Goal: Task Accomplishment & Management: Complete application form

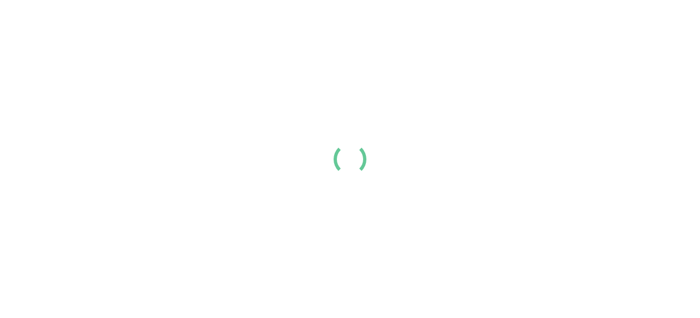
click at [506, 47] on div at bounding box center [350, 159] width 700 height 318
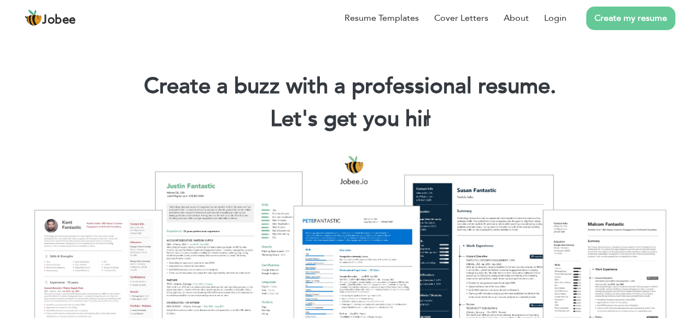
click at [645, 18] on link "Create my resume" at bounding box center [631, 19] width 89 height 24
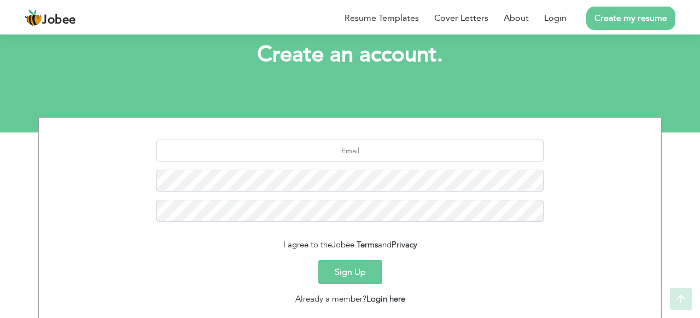
scroll to position [64, 0]
click at [354, 150] on input "text" at bounding box center [350, 150] width 388 height 22
type input "babralijafr3@gmail.com"
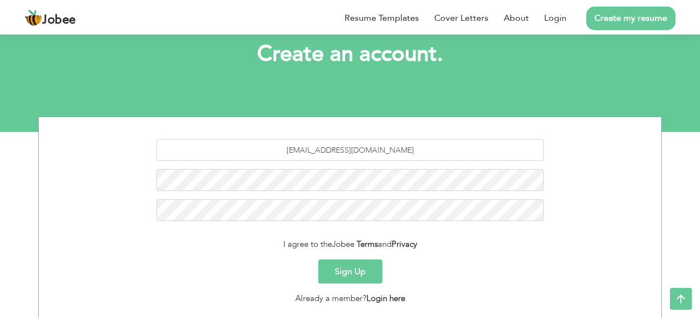
click at [360, 267] on button "Sign Up" at bounding box center [350, 271] width 64 height 24
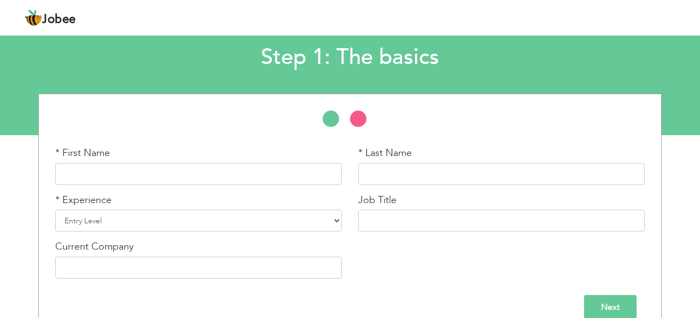
scroll to position [79, 0]
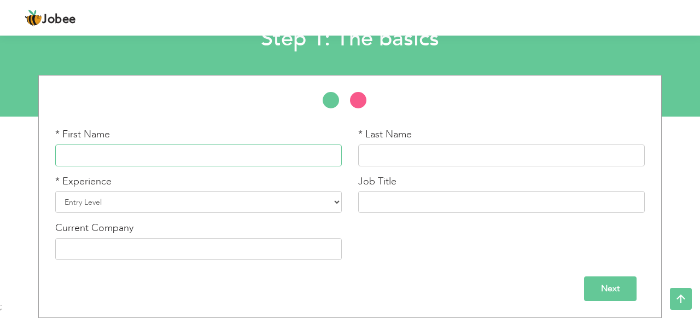
click at [259, 146] on input "text" at bounding box center [198, 155] width 287 height 22
type input "Babar"
type input "Ali"
click at [160, 212] on select "Entry Level Less than 1 Year 1 Year 2 Years 3 Years 4 Years 5 Years 6 Years 7 Y…" at bounding box center [198, 202] width 287 height 22
select select "5"
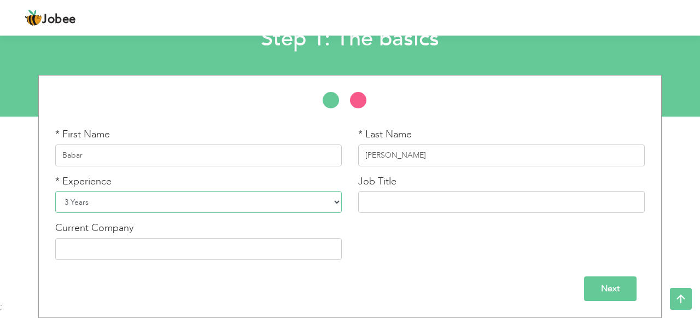
click at [55, 191] on select "Entry Level Less than 1 Year 1 Year 2 Years 3 Years 4 Years 5 Years 6 Years 7 Y…" at bounding box center [198, 202] width 287 height 22
click at [407, 194] on input "text" at bounding box center [501, 202] width 287 height 22
type input "Teacher"
click at [272, 252] on input "text" at bounding box center [198, 249] width 287 height 22
type input "The ACE Education Hub"
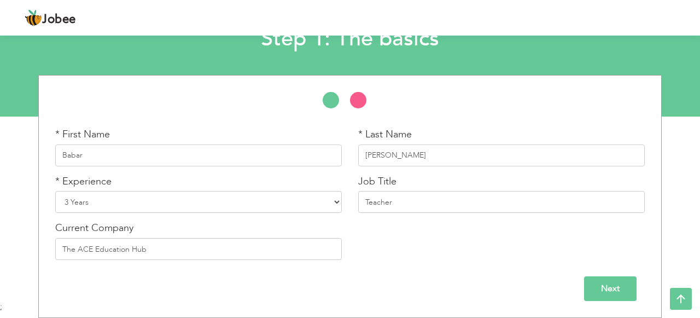
click at [597, 284] on input "Next" at bounding box center [610, 288] width 53 height 25
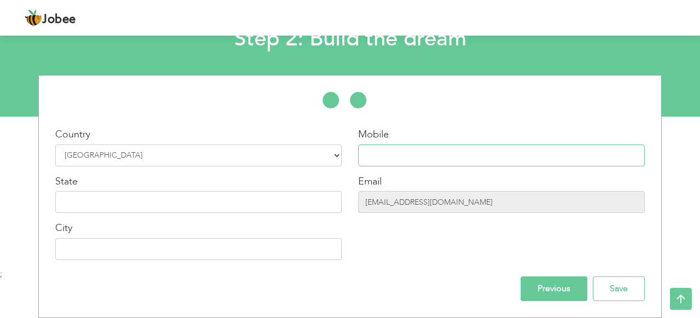
click at [392, 160] on input "text" at bounding box center [501, 155] width 287 height 22
type input "03084518377"
type input "Sheikhupura"
click at [308, 197] on input "text" at bounding box center [198, 202] width 287 height 22
type input "Punjab"
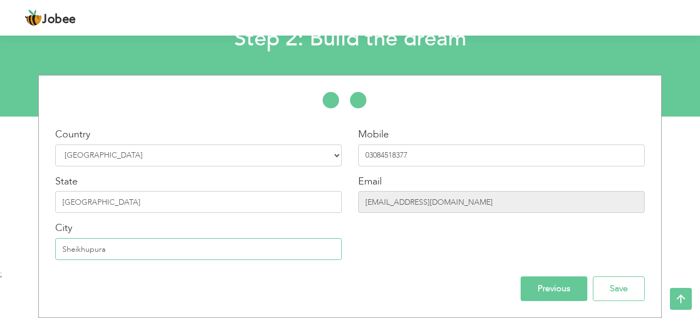
click at [163, 252] on input "Sheikhupura" at bounding box center [198, 249] width 287 height 22
type input "[GEOGRAPHIC_DATA], [GEOGRAPHIC_DATA]"
click at [609, 286] on input "Save" at bounding box center [619, 288] width 52 height 25
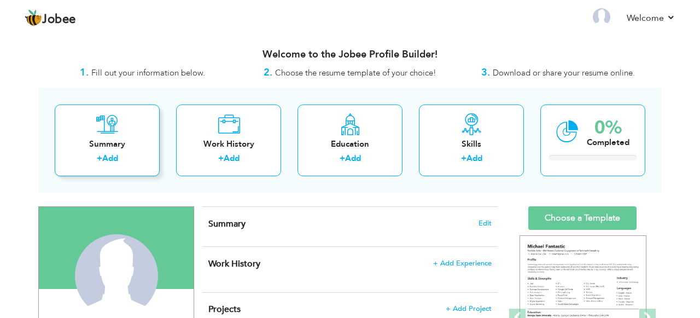
click at [101, 140] on div "Summary" at bounding box center [107, 143] width 88 height 11
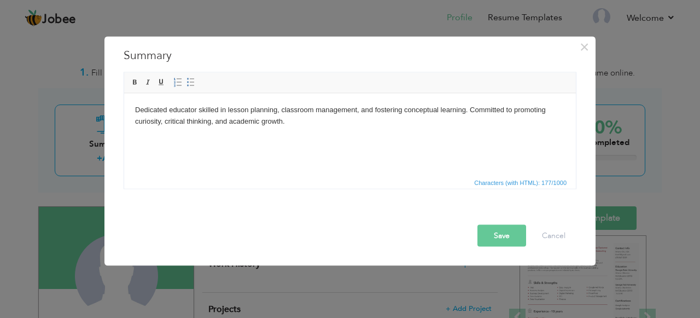
click at [512, 238] on button "Save" at bounding box center [502, 235] width 49 height 22
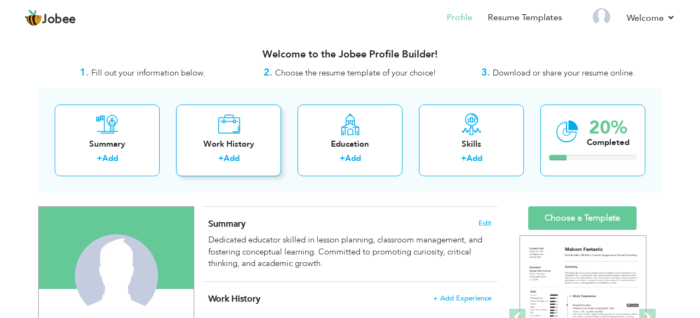
click at [225, 144] on div "Work History" at bounding box center [229, 143] width 88 height 11
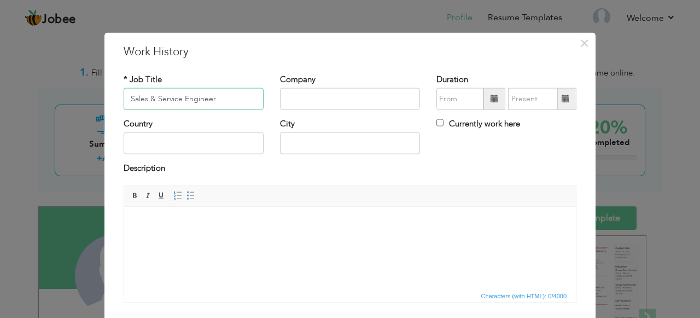
type input "Sales & Service Engineer"
click at [306, 96] on input "text" at bounding box center [350, 99] width 140 height 22
type input "Amtronech, [GEOGRAPHIC_DATA]"
click at [462, 94] on input "text" at bounding box center [460, 99] width 47 height 22
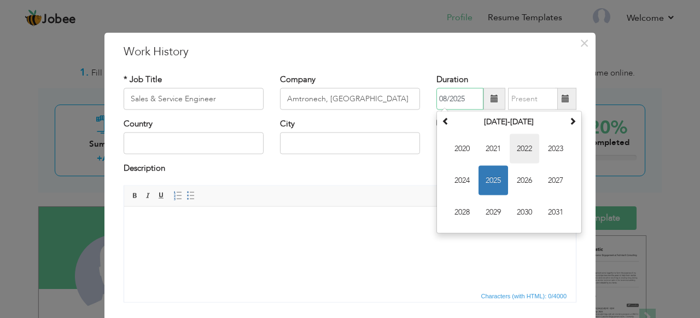
click at [520, 156] on span "2022" at bounding box center [525, 149] width 30 height 30
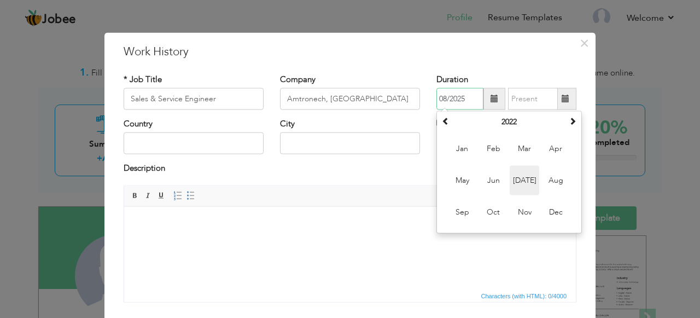
click at [514, 181] on span "[DATE]" at bounding box center [525, 181] width 30 height 30
type input "07/2022"
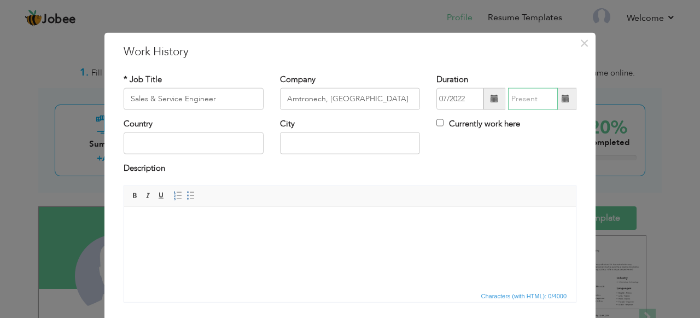
click at [530, 105] on input "text" at bounding box center [533, 99] width 50 height 22
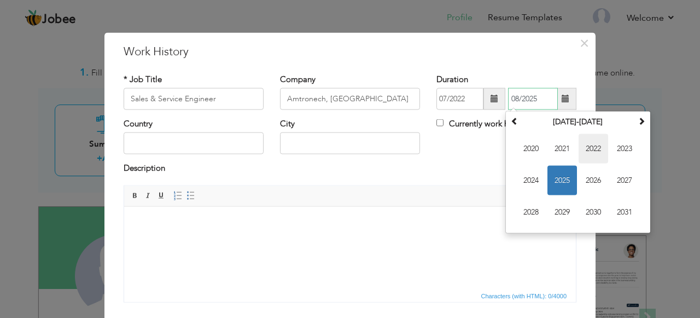
click at [594, 147] on span "2022" at bounding box center [594, 149] width 30 height 30
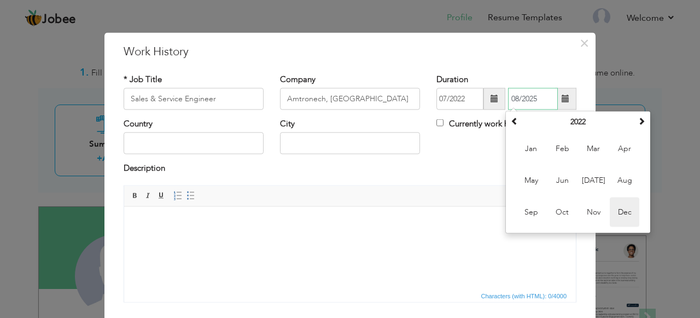
click at [628, 212] on span "Dec" at bounding box center [625, 213] width 30 height 30
type input "12/2022"
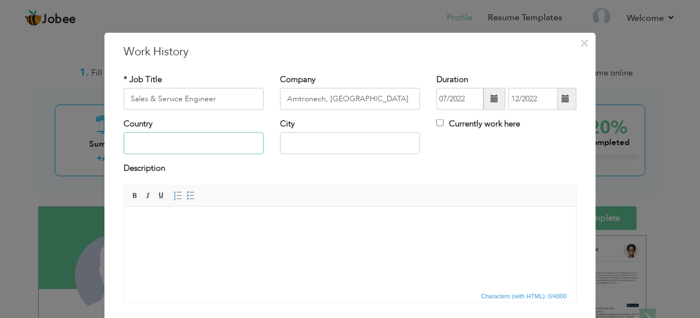
click at [182, 150] on input "text" at bounding box center [194, 143] width 140 height 22
type input "[GEOGRAPHIC_DATA]"
click at [317, 146] on input "Sheikhupura" at bounding box center [350, 143] width 140 height 22
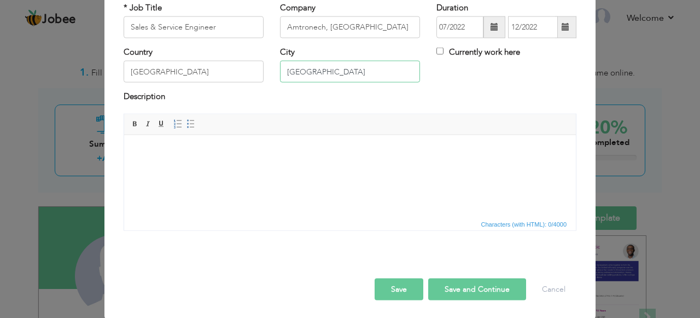
scroll to position [73, 0]
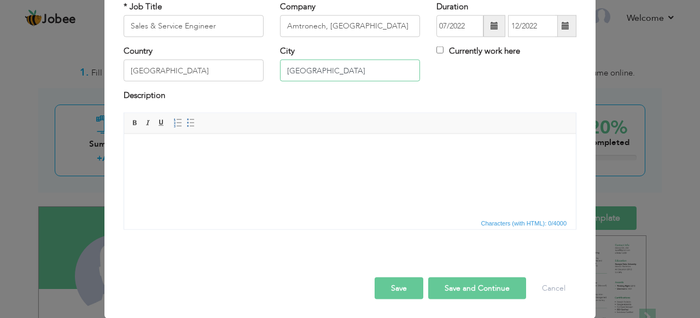
type input "[GEOGRAPHIC_DATA]"
click at [285, 167] on html at bounding box center [350, 150] width 452 height 33
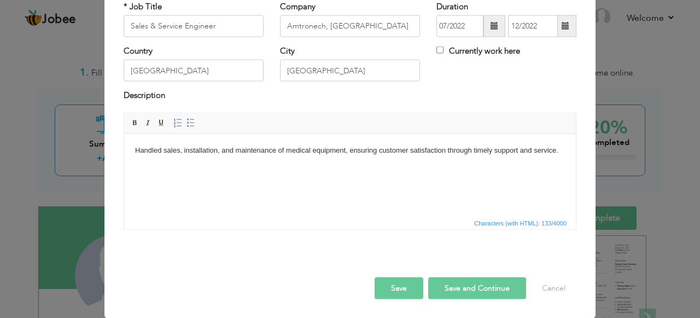
click at [470, 288] on button "Save and Continue" at bounding box center [477, 288] width 98 height 22
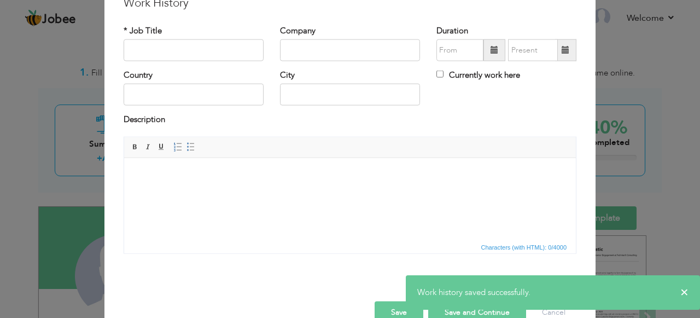
scroll to position [0, 0]
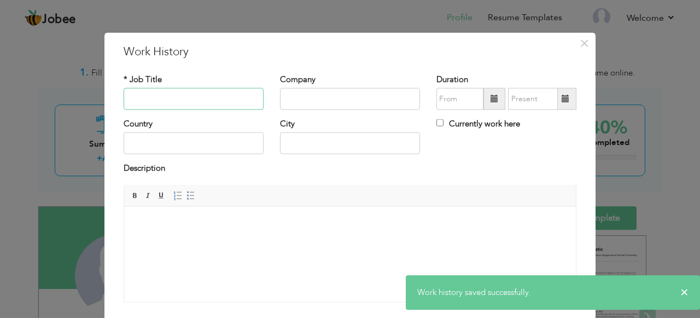
click at [189, 101] on input "text" at bounding box center [194, 99] width 140 height 22
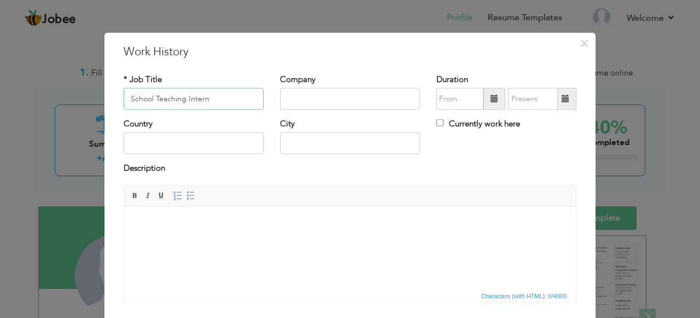
type input "School Teaching Intern"
click at [295, 96] on input "text" at bounding box center [350, 99] width 140 height 22
type input "[GEOGRAPHIC_DATA], [GEOGRAPHIC_DATA], [GEOGRAPHIC_DATA]"
click at [224, 140] on input "text" at bounding box center [194, 143] width 140 height 22
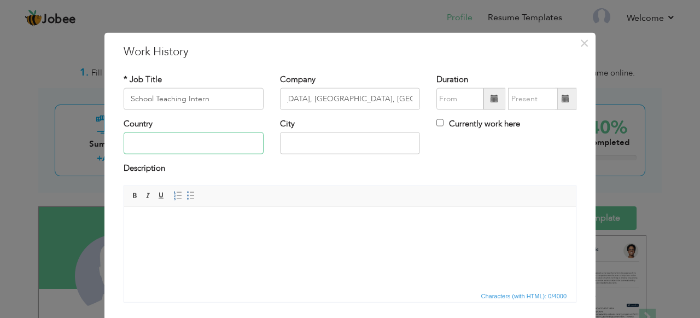
scroll to position [0, 0]
type input "[GEOGRAPHIC_DATA]"
click at [328, 146] on input "Sheikhupura" at bounding box center [350, 143] width 140 height 22
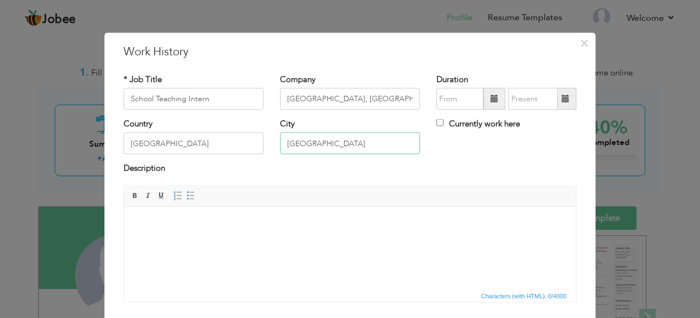
click at [300, 143] on input "[GEOGRAPHIC_DATA]" at bounding box center [350, 143] width 140 height 22
type input "[GEOGRAPHIC_DATA]"
click at [454, 95] on input "text" at bounding box center [460, 99] width 47 height 22
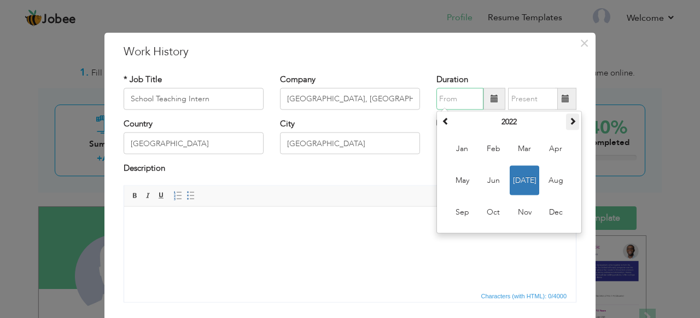
click at [569, 120] on span at bounding box center [573, 121] width 8 height 8
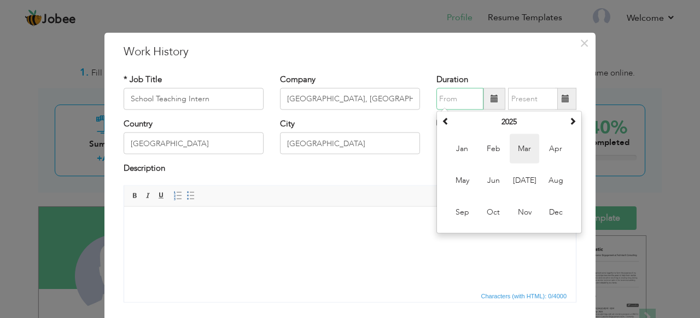
click at [529, 146] on span "Mar" at bounding box center [525, 149] width 30 height 30
type input "03/2025"
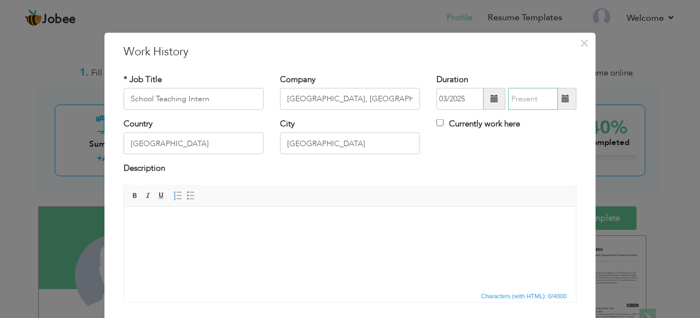
click at [528, 102] on input "text" at bounding box center [533, 99] width 50 height 22
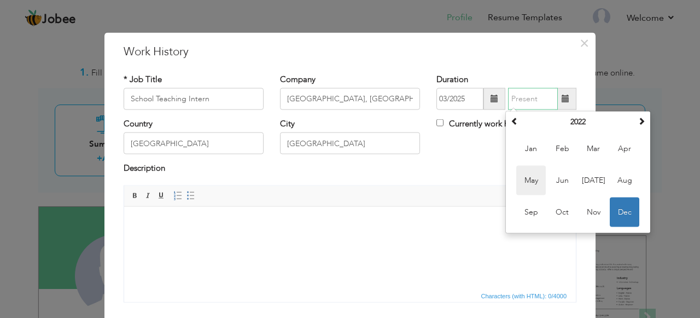
click at [533, 185] on span "May" at bounding box center [532, 181] width 30 height 30
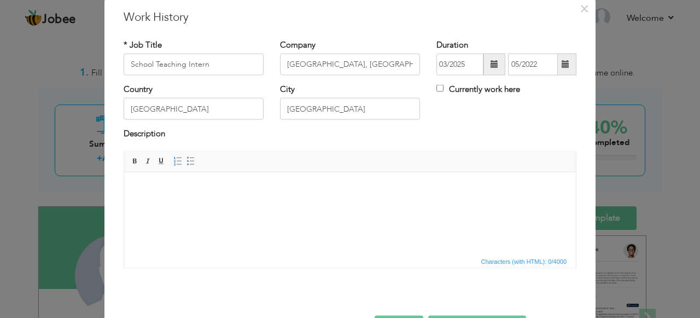
scroll to position [66, 0]
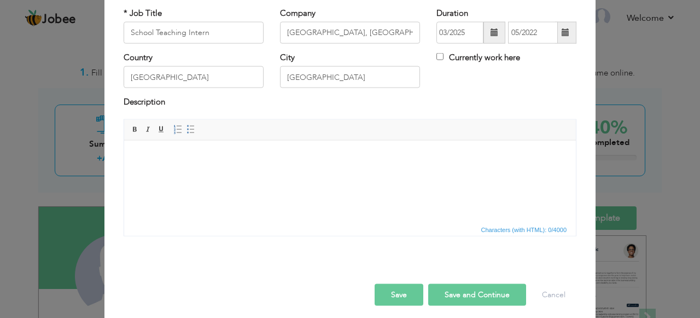
click at [298, 173] on html at bounding box center [350, 156] width 452 height 33
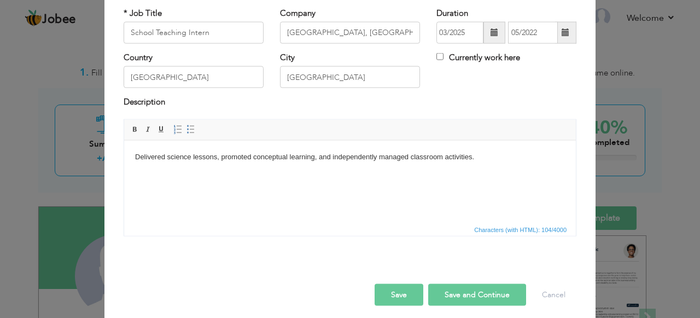
click at [474, 306] on div "Save Save and Continue Delete Cancel" at bounding box center [349, 282] width 469 height 61
click at [457, 295] on button "Save and Continue" at bounding box center [477, 294] width 98 height 22
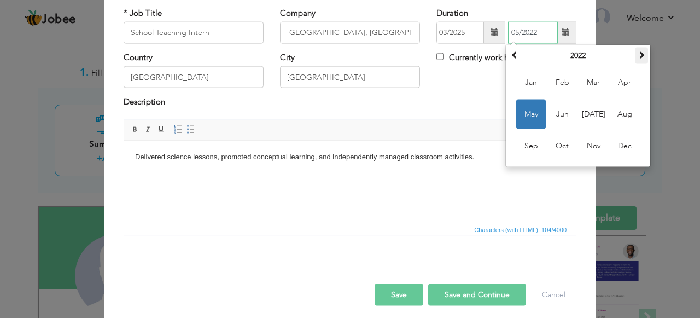
click at [636, 56] on th at bounding box center [641, 56] width 13 height 16
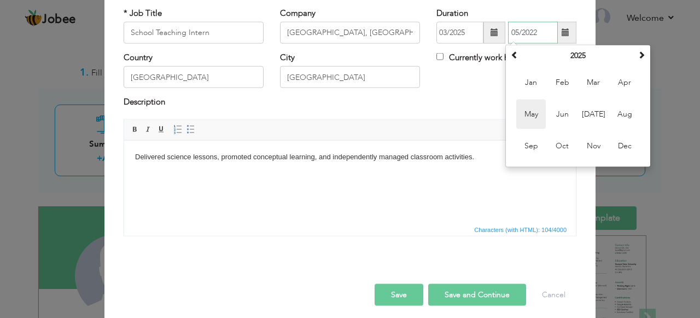
click at [541, 111] on span "May" at bounding box center [532, 115] width 30 height 30
type input "05/2025"
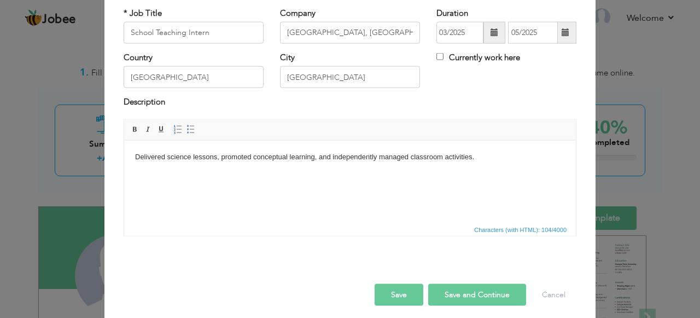
click at [466, 294] on button "Save and Continue" at bounding box center [477, 294] width 98 height 22
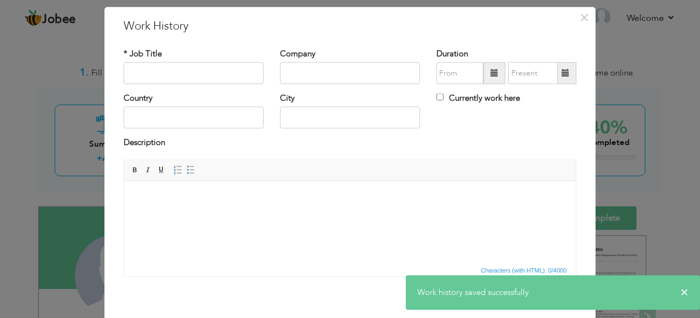
scroll to position [0, 0]
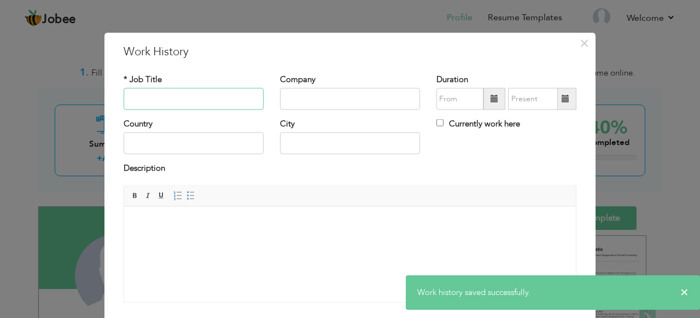
click at [219, 104] on input "text" at bounding box center [194, 99] width 140 height 22
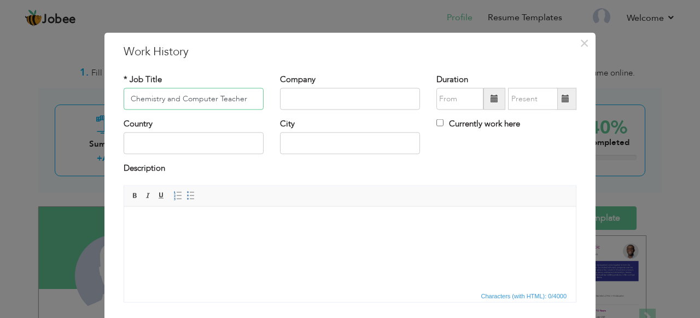
type input "Chemistry and Computer Teacher"
click at [304, 103] on input "text" at bounding box center [350, 99] width 140 height 22
type input "The ACE Education Hub"
click at [205, 143] on input "text" at bounding box center [194, 143] width 140 height 22
type input "[GEOGRAPHIC_DATA]"
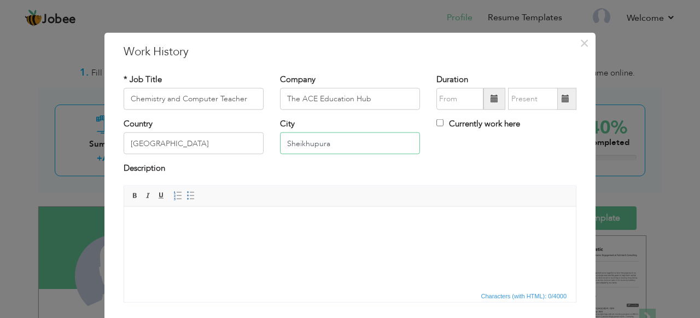
click at [323, 147] on input "Sheikhupura" at bounding box center [350, 143] width 140 height 22
type input "[GEOGRAPHIC_DATA]"
click at [470, 104] on input "text" at bounding box center [460, 99] width 47 height 22
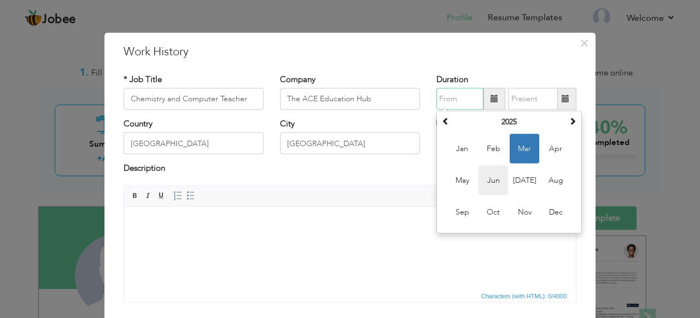
click at [494, 181] on span "Jun" at bounding box center [494, 181] width 30 height 30
type input "06/2025"
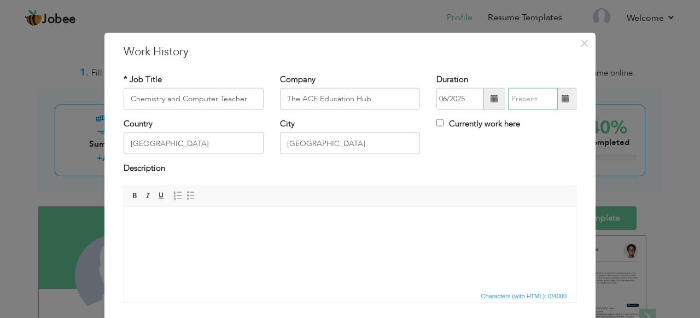
click at [540, 96] on input "text" at bounding box center [533, 99] width 50 height 22
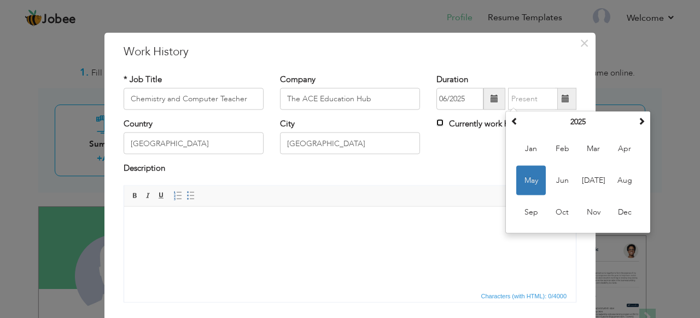
click at [437, 123] on input "Currently work here" at bounding box center [440, 122] width 7 height 7
checkbox input "true"
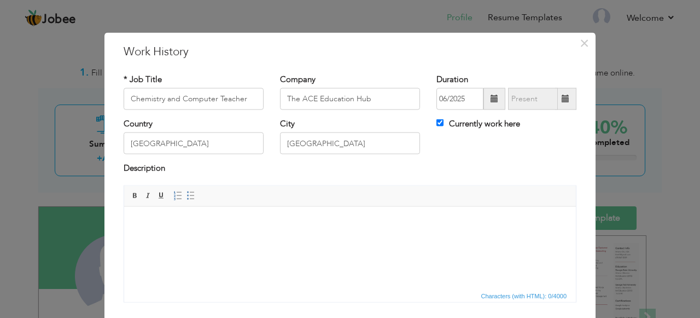
click at [244, 223] on body at bounding box center [350, 222] width 430 height 11
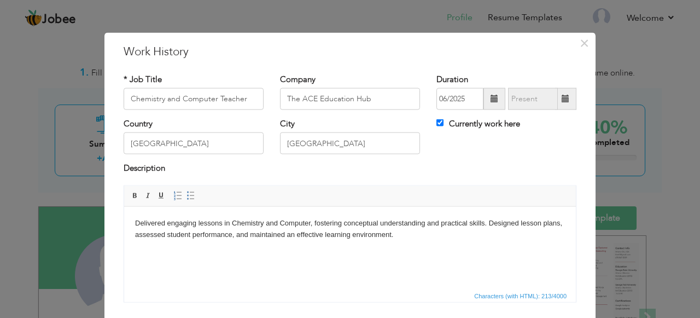
scroll to position [73, 0]
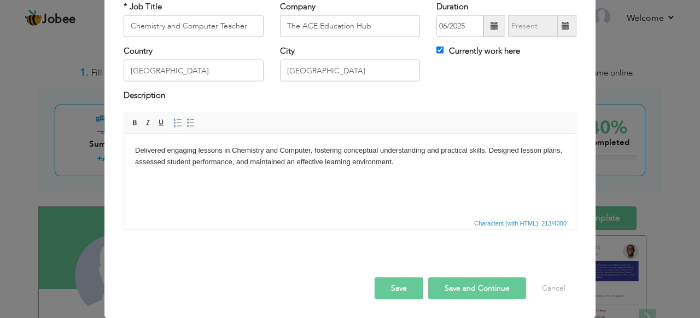
click at [398, 288] on button "Save" at bounding box center [399, 288] width 49 height 22
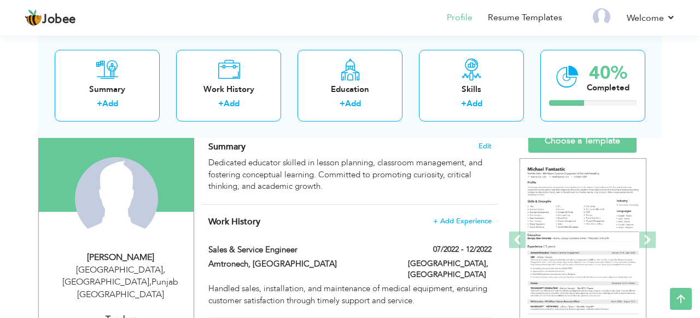
scroll to position [77, 0]
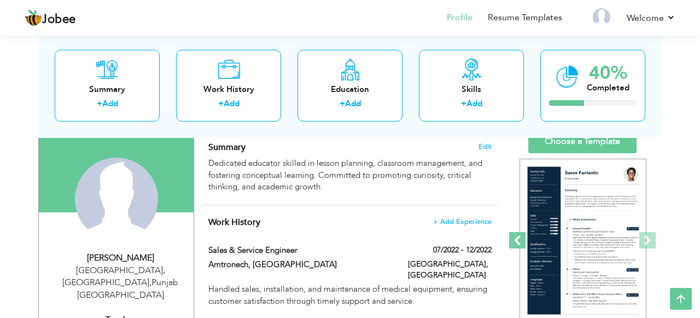
click at [518, 240] on span at bounding box center [517, 240] width 16 height 16
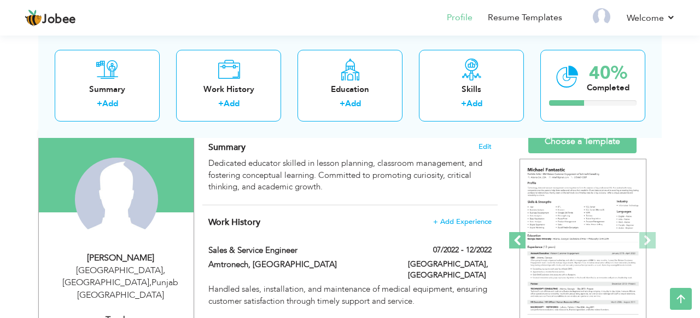
click at [518, 240] on span at bounding box center [517, 240] width 16 height 16
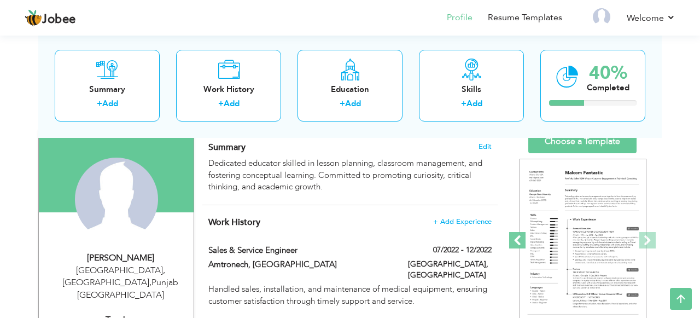
click at [518, 240] on span at bounding box center [517, 240] width 16 height 16
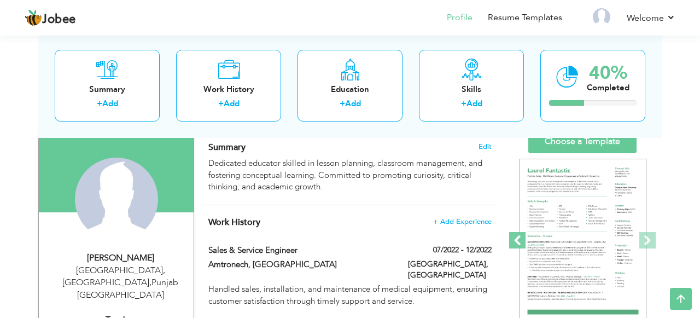
click at [518, 240] on span at bounding box center [517, 240] width 16 height 16
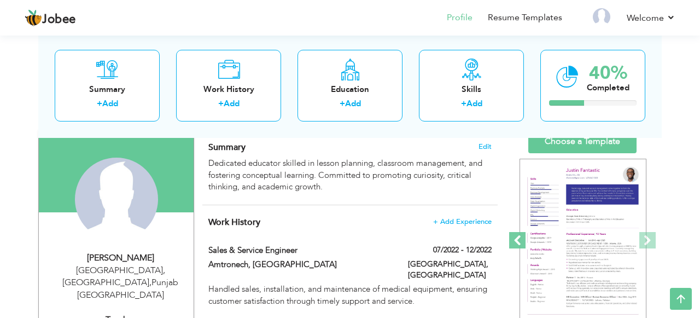
click at [518, 240] on span at bounding box center [517, 240] width 16 height 16
click at [519, 240] on span at bounding box center [517, 240] width 16 height 16
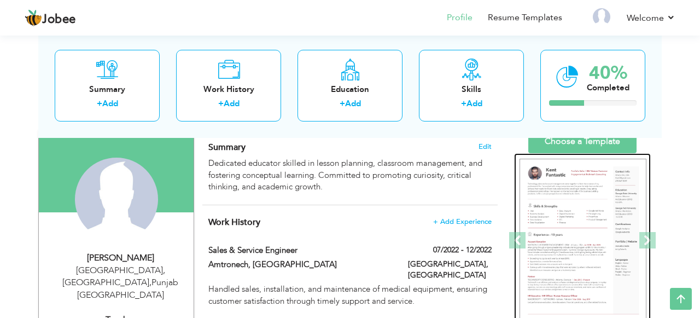
click at [607, 241] on img at bounding box center [583, 241] width 127 height 164
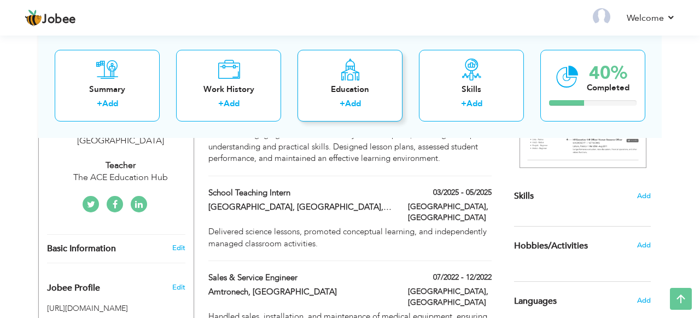
click at [381, 104] on div "+ Add" at bounding box center [350, 105] width 88 height 14
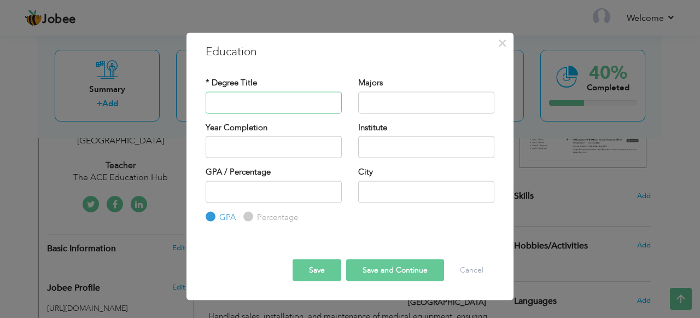
click at [234, 104] on input "text" at bounding box center [274, 102] width 136 height 22
type input "[DOMAIN_NAME] Biomedical Engineering"
click at [393, 100] on input "text" at bounding box center [426, 102] width 136 height 22
click at [274, 147] on input "text" at bounding box center [274, 147] width 136 height 22
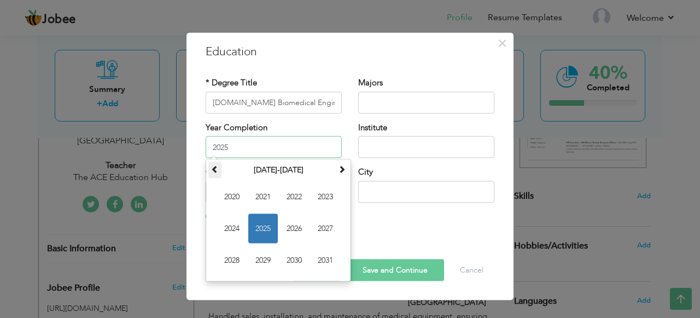
click at [214, 166] on span at bounding box center [215, 169] width 8 height 8
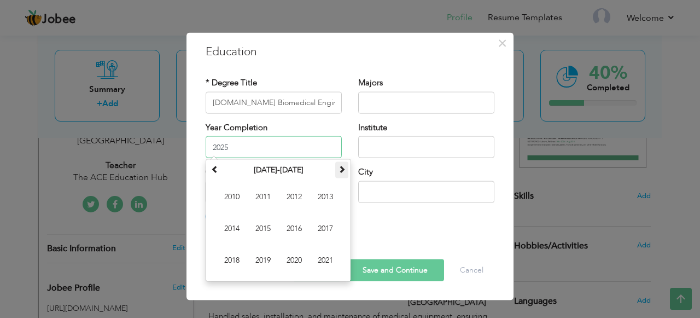
click at [340, 175] on th at bounding box center [341, 170] width 13 height 16
click at [303, 195] on span "2022" at bounding box center [295, 197] width 30 height 30
type input "2022"
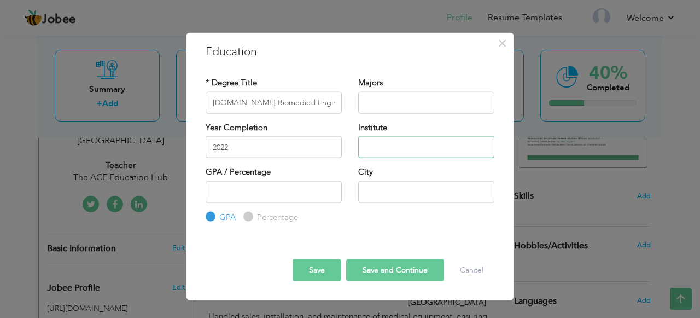
click at [403, 143] on input "text" at bounding box center [426, 147] width 136 height 22
type input "University of Engineering & Technology, [GEOGRAPHIC_DATA]"
click at [308, 198] on input "number" at bounding box center [274, 192] width 136 height 22
type input "2.99"
click at [383, 187] on input "text" at bounding box center [426, 192] width 136 height 22
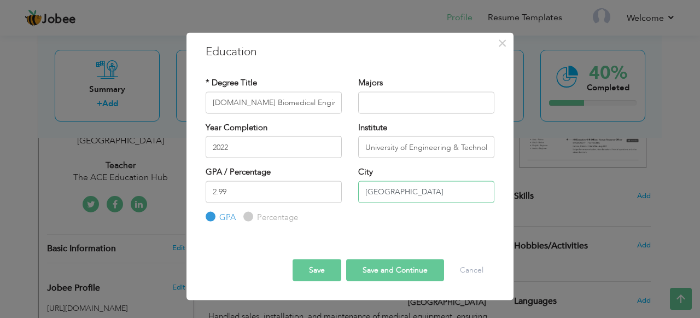
type input "[GEOGRAPHIC_DATA]"
click at [362, 279] on button "Save and Continue" at bounding box center [395, 270] width 98 height 22
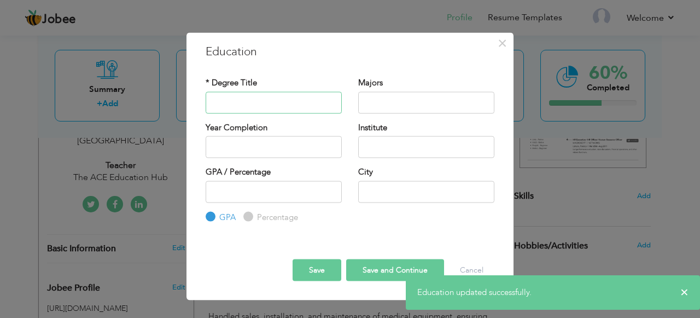
click at [265, 102] on input "text" at bounding box center [274, 102] width 136 height 22
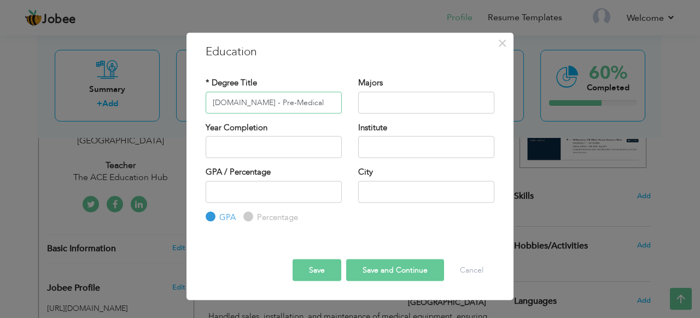
type input "[DOMAIN_NAME] - Pre-Medical"
click at [260, 150] on input "text" at bounding box center [274, 147] width 136 height 22
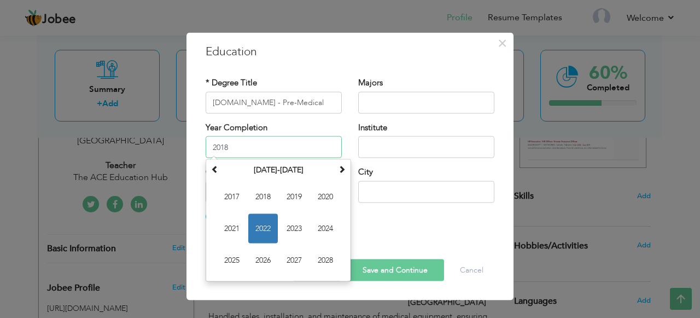
type input "2018"
click at [376, 149] on input "text" at bounding box center [426, 147] width 136 height 22
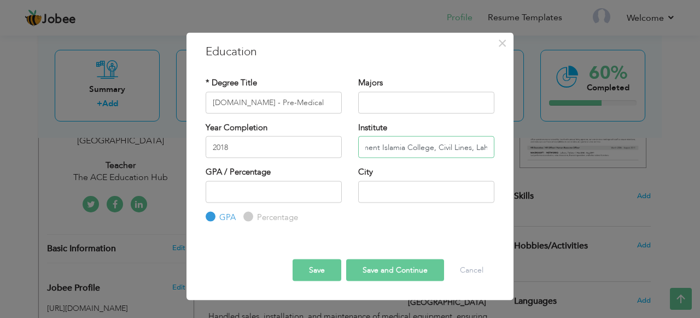
scroll to position [0, 40]
type input "[GEOGRAPHIC_DATA], Civil Lines, [GEOGRAPHIC_DATA]"
click at [286, 193] on input "number" at bounding box center [274, 192] width 136 height 22
click at [254, 217] on label "Percentage" at bounding box center [276, 216] width 44 height 11
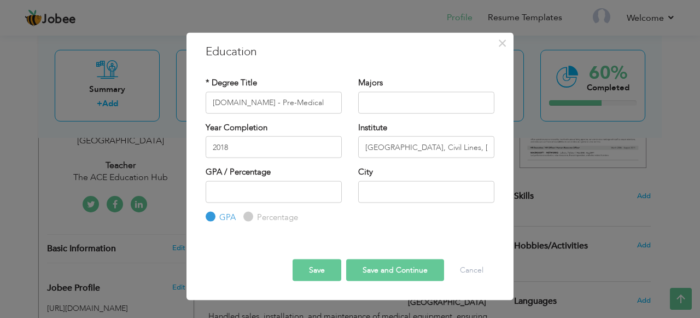
click at [251, 217] on input "Percentage" at bounding box center [246, 216] width 7 height 7
radio input "true"
click at [263, 199] on input "number" at bounding box center [274, 192] width 136 height 22
type input "87.09"
click at [398, 195] on input "text" at bounding box center [426, 192] width 136 height 22
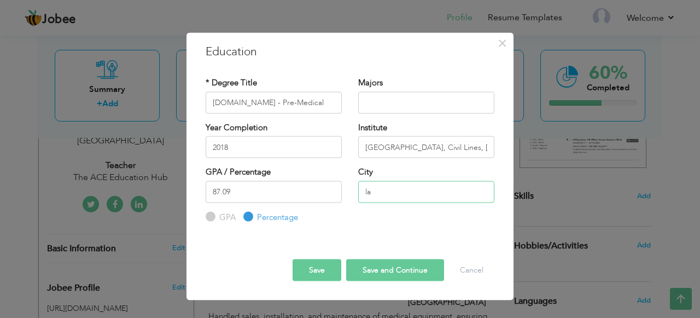
type input "l"
type input "[GEOGRAPHIC_DATA]"
click at [414, 274] on button "Save and Continue" at bounding box center [395, 270] width 98 height 22
radio input "true"
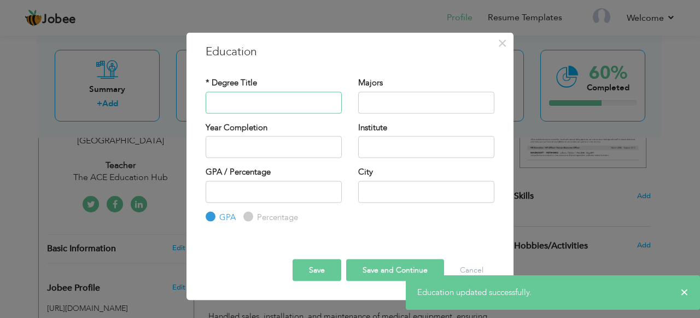
click at [267, 102] on input "text" at bounding box center [274, 102] width 136 height 22
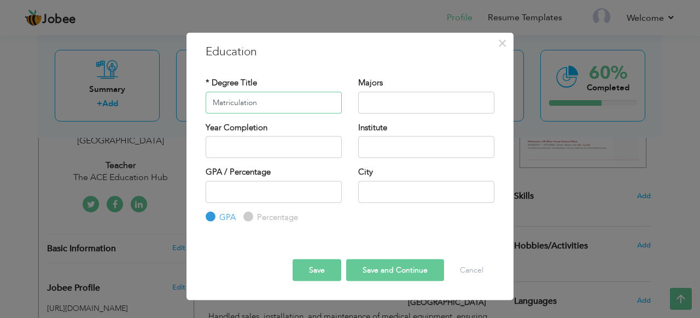
type input "Matriculation"
click at [288, 143] on input "text" at bounding box center [274, 147] width 136 height 22
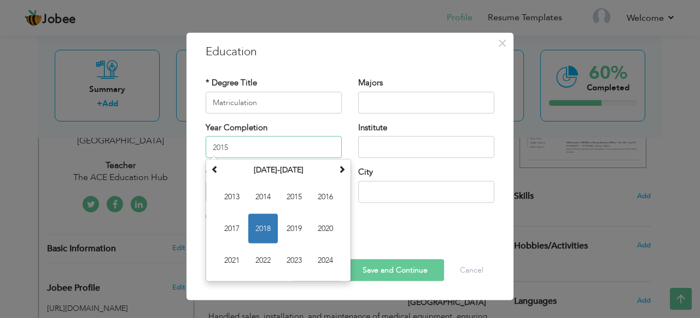
type input "2015"
click at [407, 149] on input "text" at bounding box center [426, 147] width 136 height 22
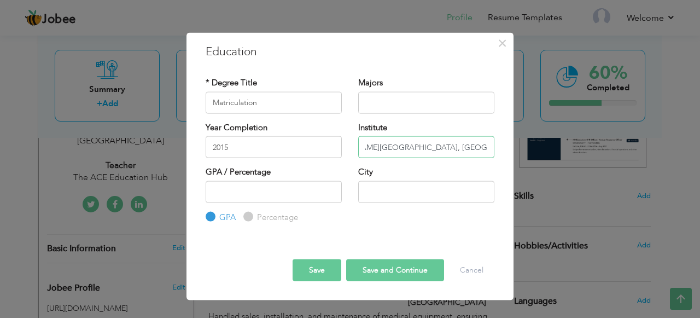
scroll to position [0, 99]
type input "Government [PERSON_NAME][GEOGRAPHIC_DATA], [GEOGRAPHIC_DATA]"
click at [304, 192] on input "number" at bounding box center [274, 192] width 136 height 22
type input "87.90"
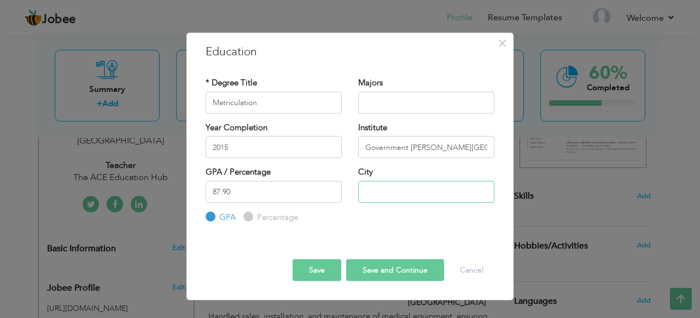
click at [387, 188] on input "text" at bounding box center [426, 192] width 136 height 22
type input "[GEOGRAPHIC_DATA]"
click at [250, 219] on input "Percentage" at bounding box center [246, 216] width 7 height 7
radio input "true"
click at [308, 273] on button "Save" at bounding box center [317, 270] width 49 height 22
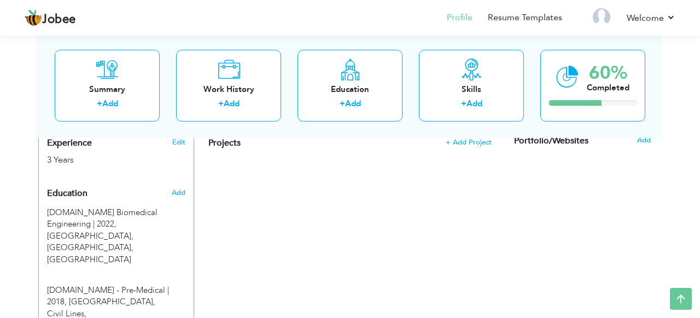
scroll to position [446, 0]
click at [184, 187] on span "Add" at bounding box center [178, 192] width 14 height 10
radio input "true"
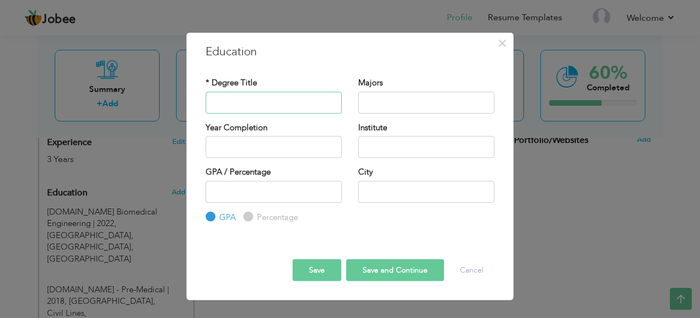
click at [267, 96] on input "text" at bounding box center [274, 102] width 136 height 22
type input "Generative AI Engineer"
click at [376, 103] on input "text" at bounding box center [426, 102] width 136 height 22
type input "C"
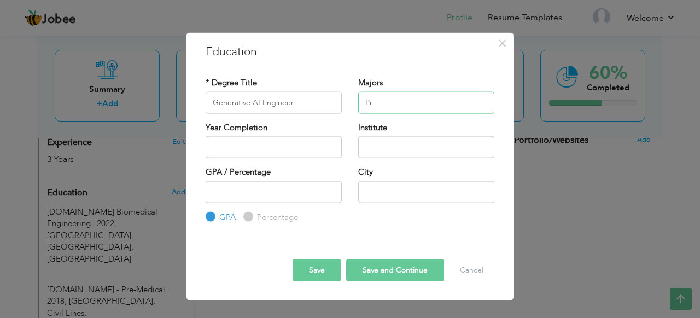
type input "P"
type input "Coding"
click at [276, 139] on input "text" at bounding box center [274, 147] width 136 height 22
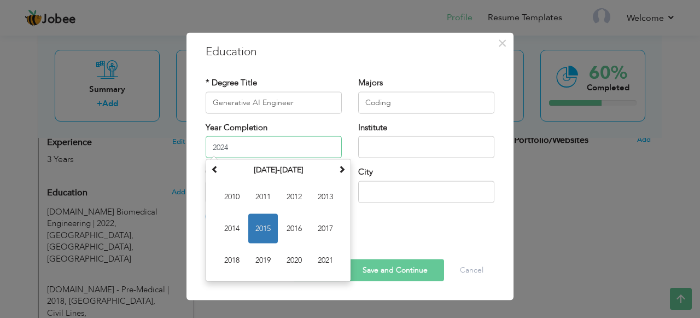
type input "2024"
click at [393, 148] on input "text" at bounding box center [426, 147] width 136 height 22
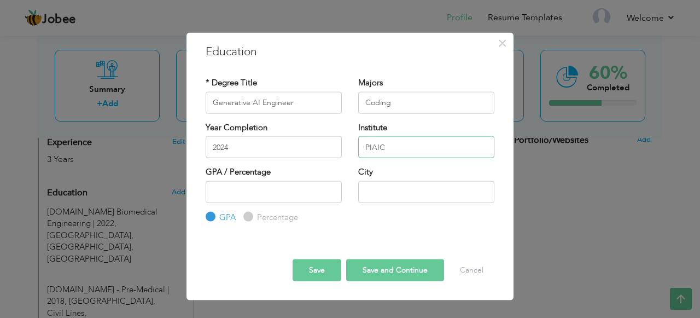
type input "PIAIC"
click at [328, 183] on input "number" at bounding box center [274, 192] width 136 height 22
click at [381, 197] on input "text" at bounding box center [426, 192] width 136 height 22
type input "[GEOGRAPHIC_DATA]"
click at [311, 268] on button "Save" at bounding box center [317, 270] width 49 height 22
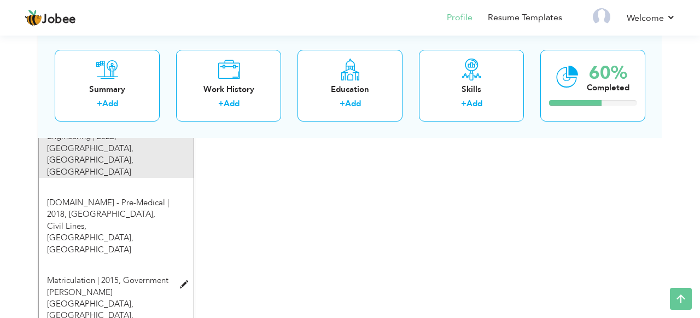
scroll to position [533, 0]
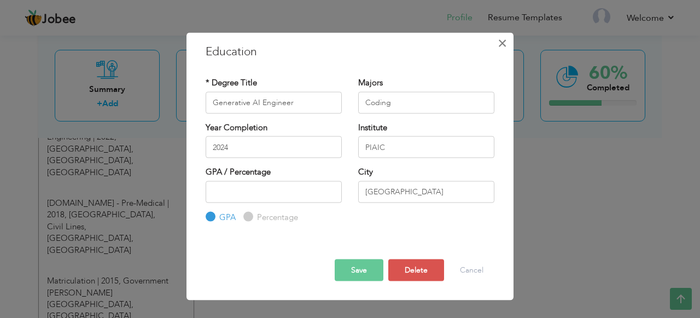
click at [503, 50] on span "×" at bounding box center [502, 43] width 9 height 20
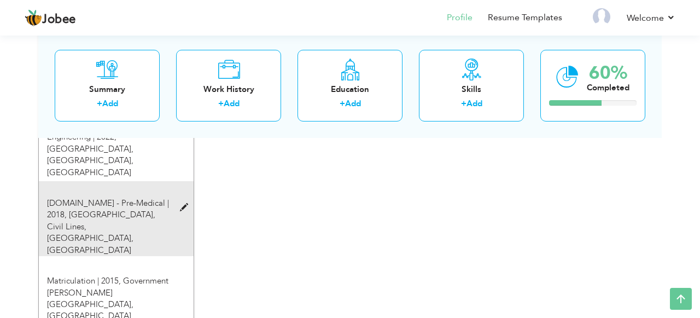
drag, startPoint x: 144, startPoint y: 273, endPoint x: 159, endPoint y: 169, distance: 105.6
click at [159, 169] on div "Education Add [DOMAIN_NAME] Biomedical Engineering | 2022, [GEOGRAPHIC_DATA], […" at bounding box center [116, 241] width 138 height 293
drag, startPoint x: 125, startPoint y: 289, endPoint x: 173, endPoint y: 154, distance: 143.5
click at [173, 154] on div "Education Add [DOMAIN_NAME] Biomedical Engineering | 2022, [GEOGRAPHIC_DATA], […" at bounding box center [116, 241] width 138 height 293
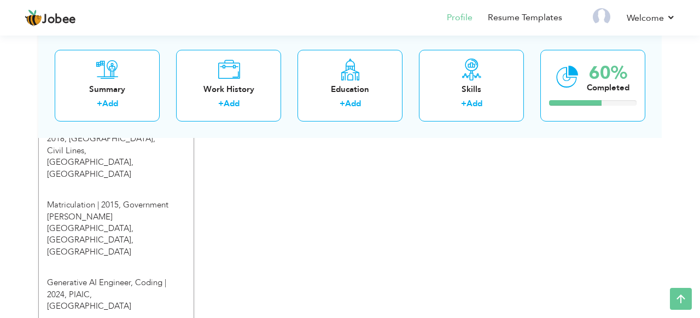
scroll to position [612, 0]
